Goal: Navigation & Orientation: Find specific page/section

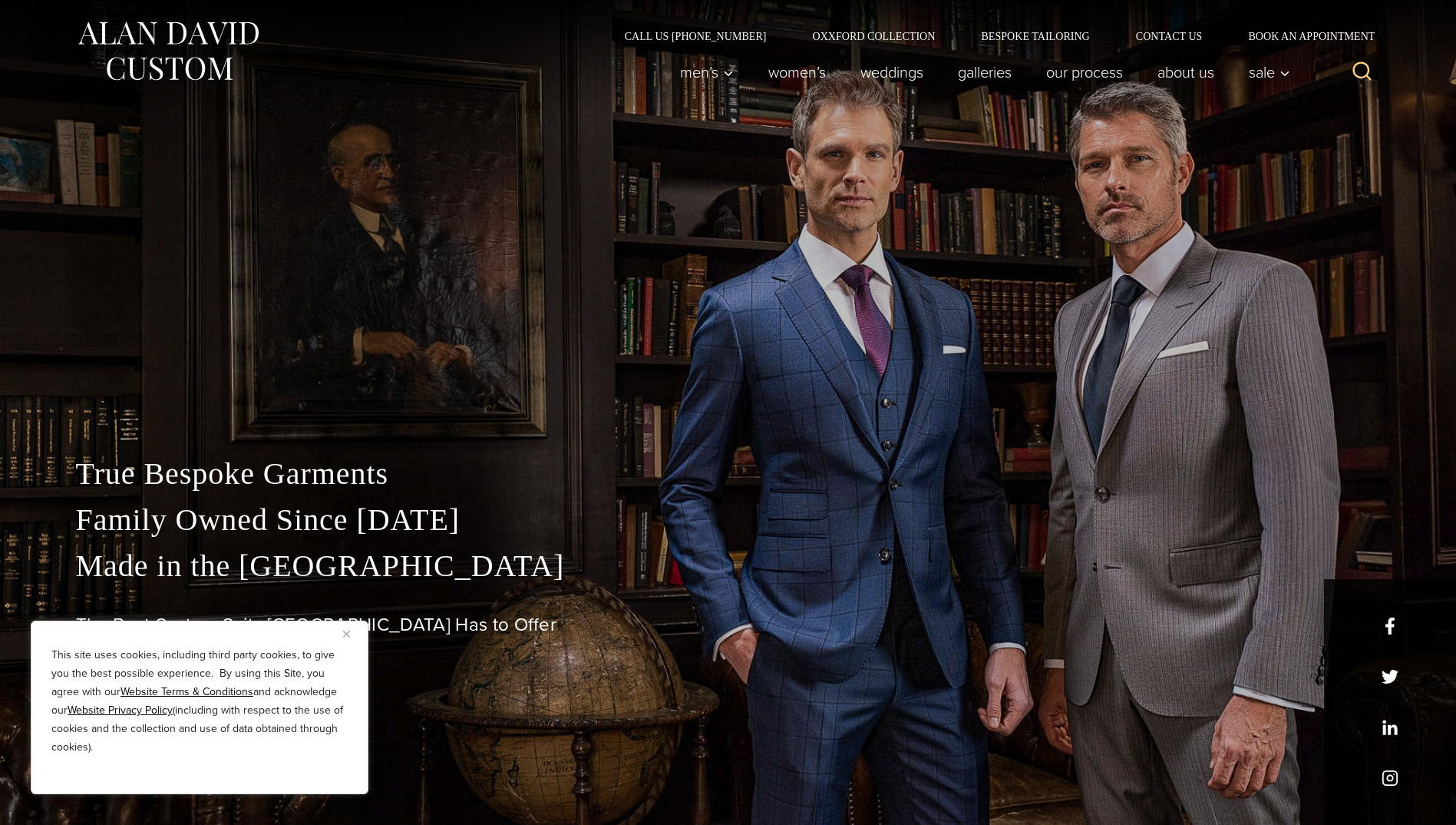
click at [342, 636] on div "This site uses cookies, including third party cookies, to give you the best pos…" at bounding box center [200, 708] width 338 height 174
click at [347, 625] on button "Close" at bounding box center [352, 634] width 19 height 19
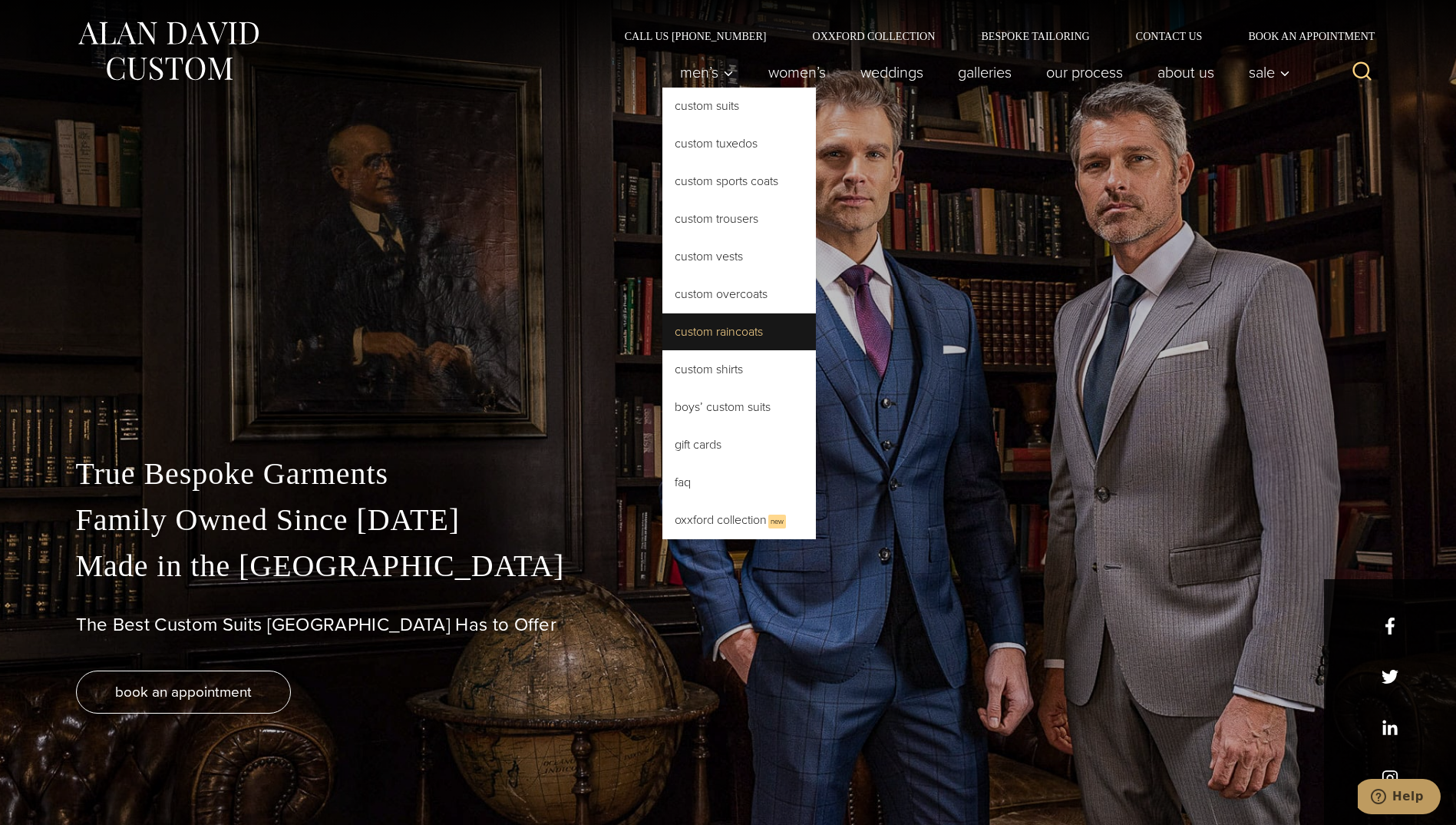
click at [719, 330] on link "Custom Raincoats" at bounding box center [739, 332] width 154 height 37
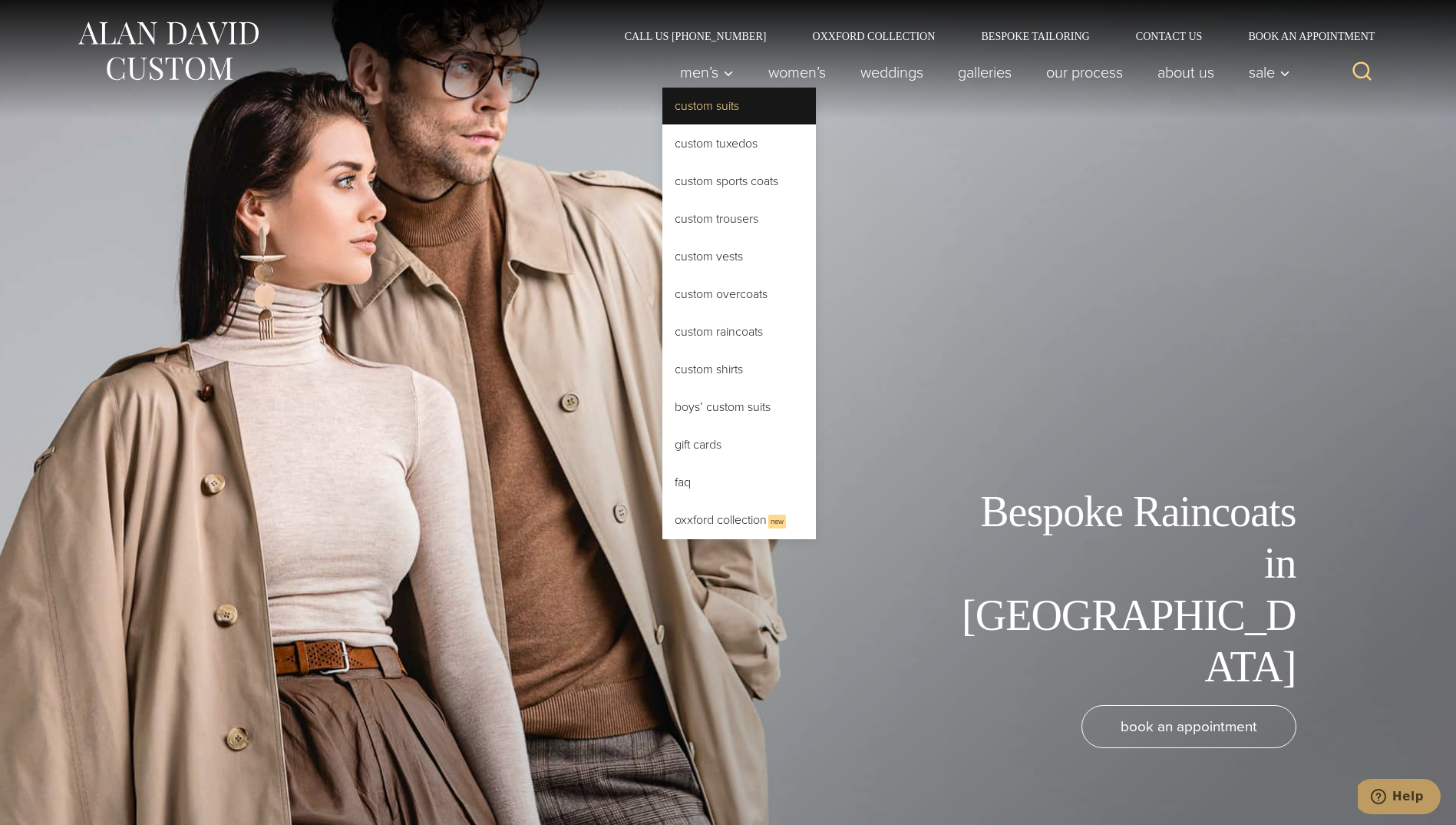
click at [711, 112] on link "Custom Suits" at bounding box center [739, 106] width 154 height 37
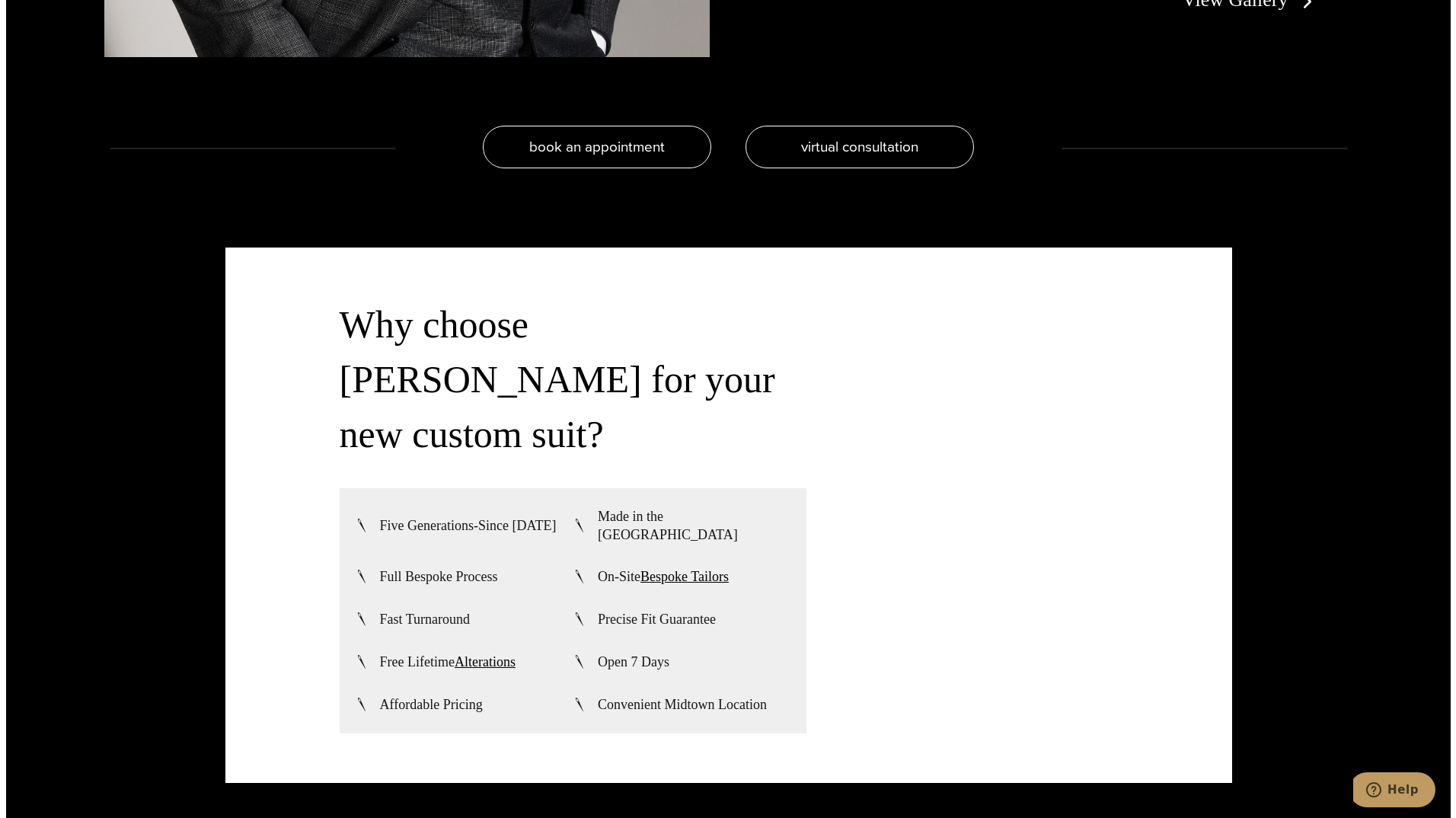
scroll to position [3883, 0]
